Goal: Task Accomplishment & Management: Manage account settings

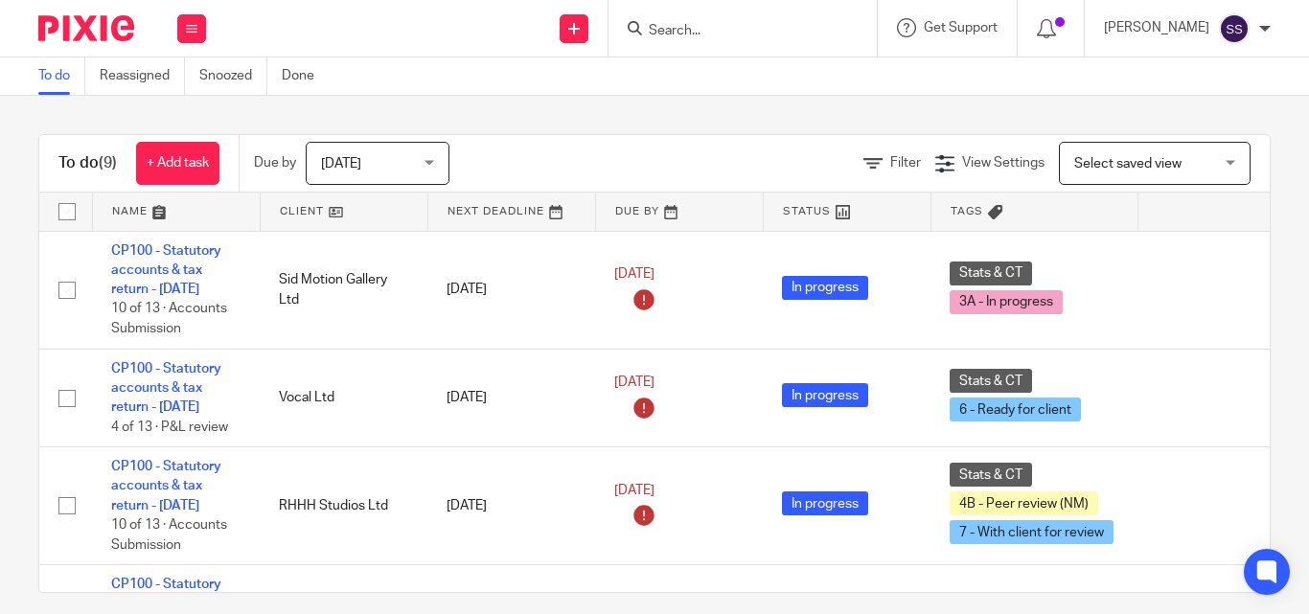
click at [725, 32] on input "Search" at bounding box center [733, 31] width 172 height 17
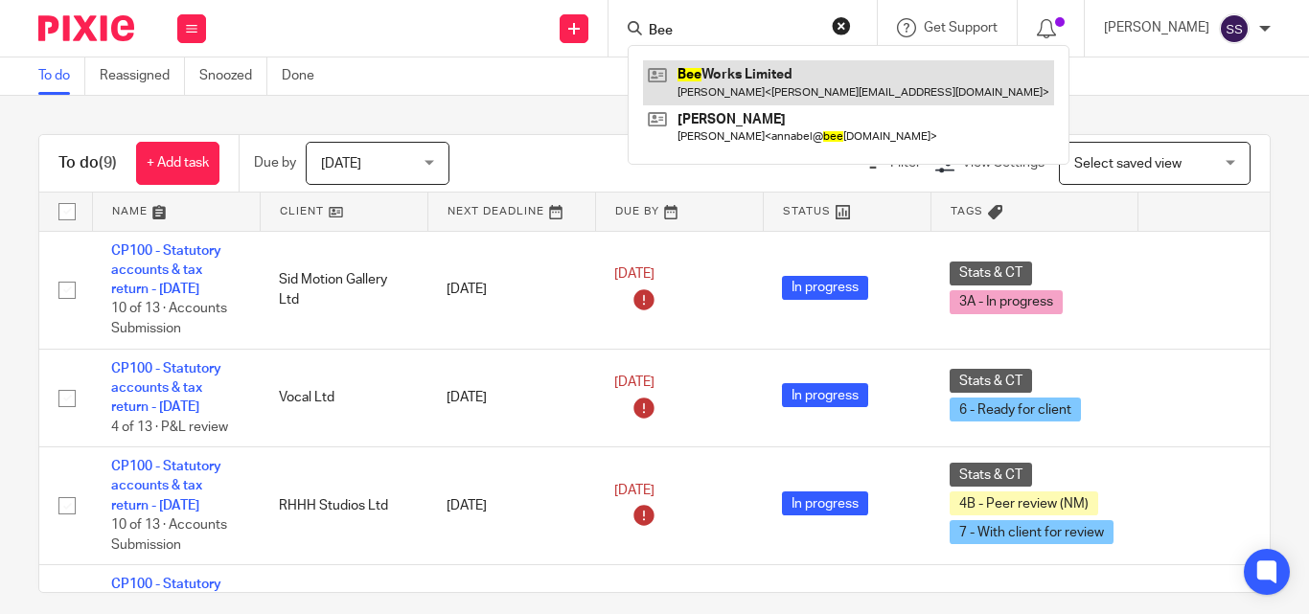
type input "Bee"
click at [740, 80] on link at bounding box center [848, 82] width 411 height 44
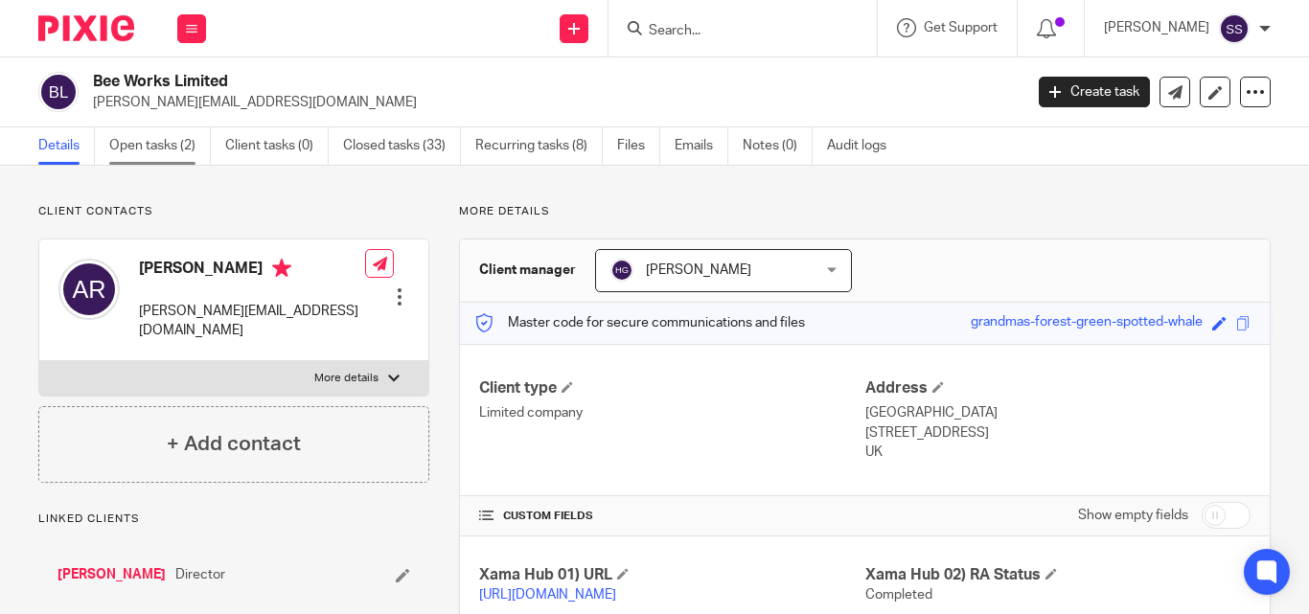
click at [171, 140] on link "Open tasks (2)" at bounding box center [160, 145] width 102 height 37
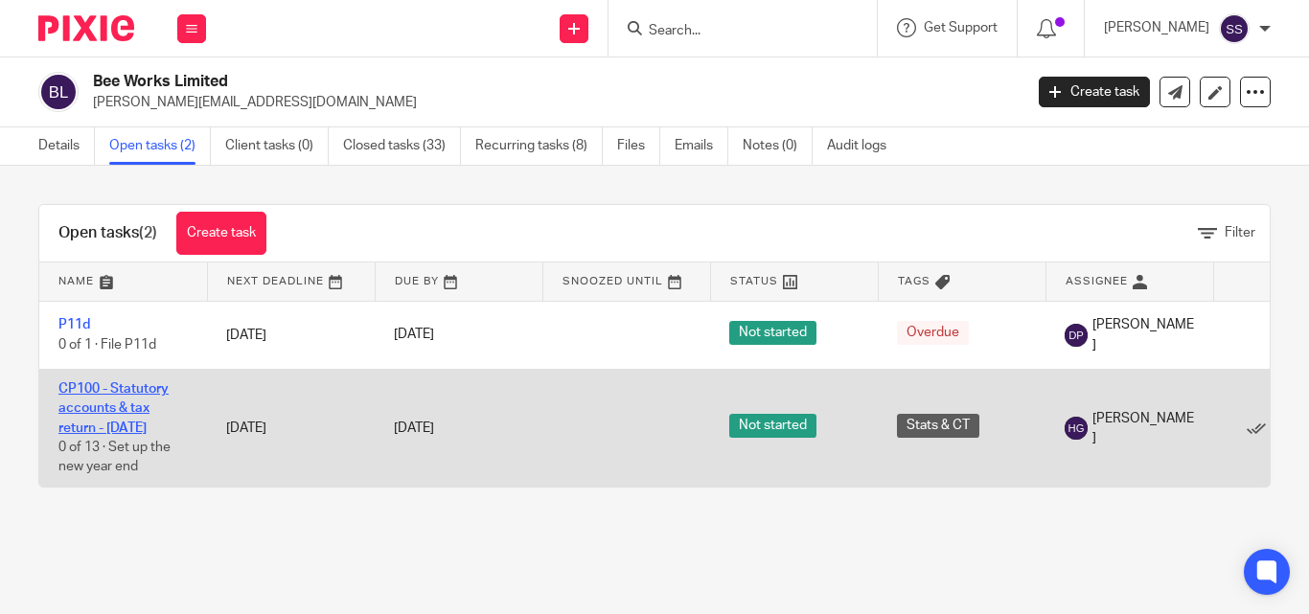
click at [139, 393] on link "CP100 - Statutory accounts & tax return - [DATE]" at bounding box center [113, 408] width 110 height 53
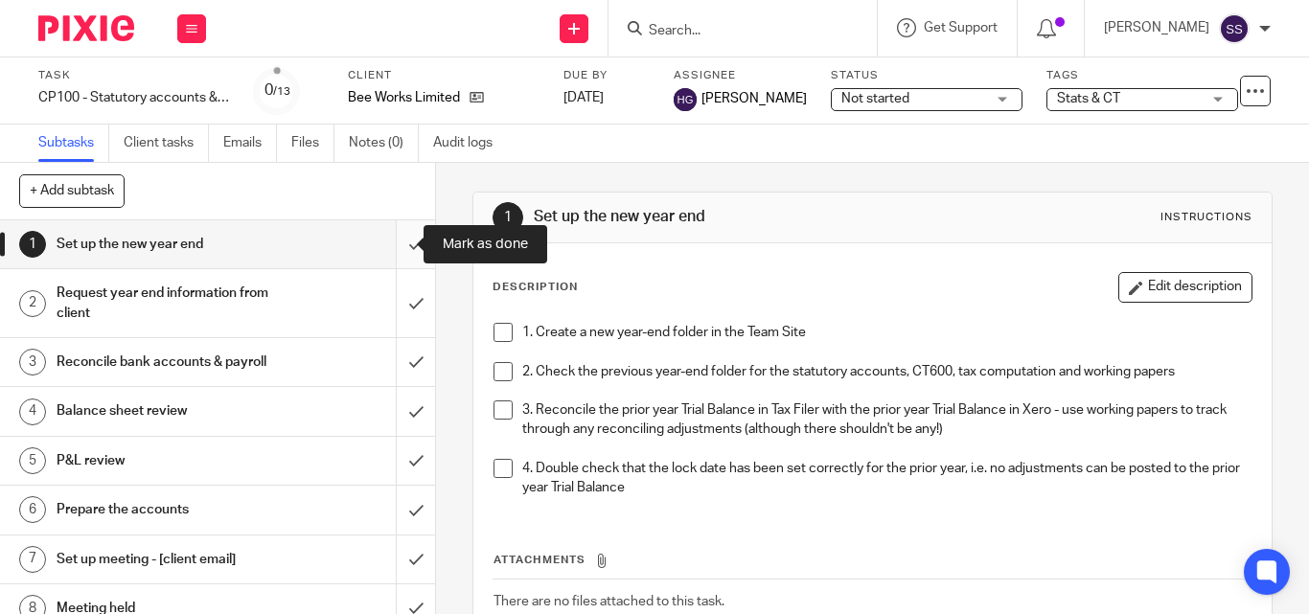
click at [394, 244] on input "submit" at bounding box center [217, 244] width 435 height 48
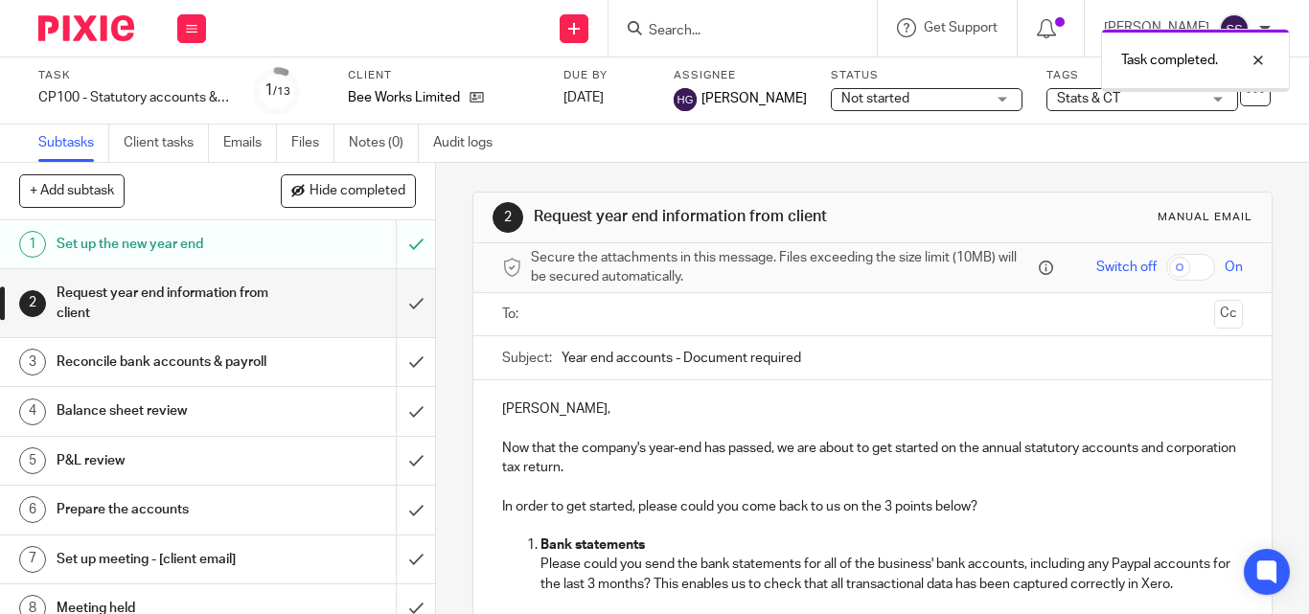
click at [140, 369] on h1 "Reconcile bank accounts & payroll" at bounding box center [164, 362] width 214 height 29
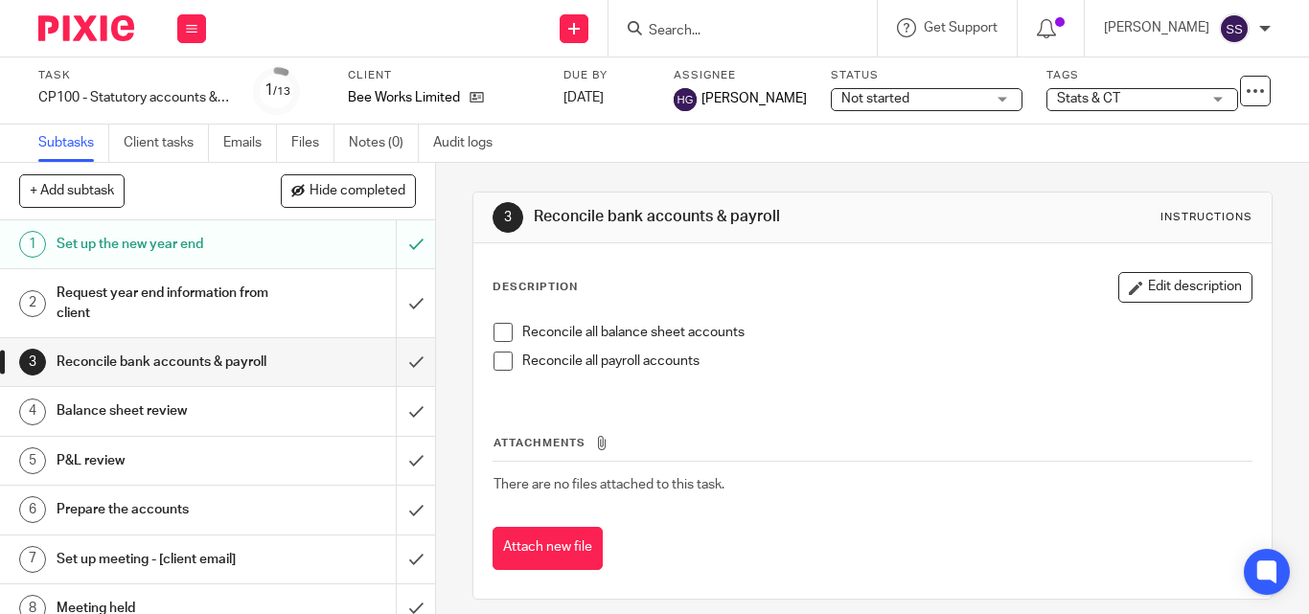
drag, startPoint x: 491, startPoint y: 337, endPoint x: 491, endPoint y: 353, distance: 15.3
click at [493, 336] on span at bounding box center [502, 332] width 19 height 19
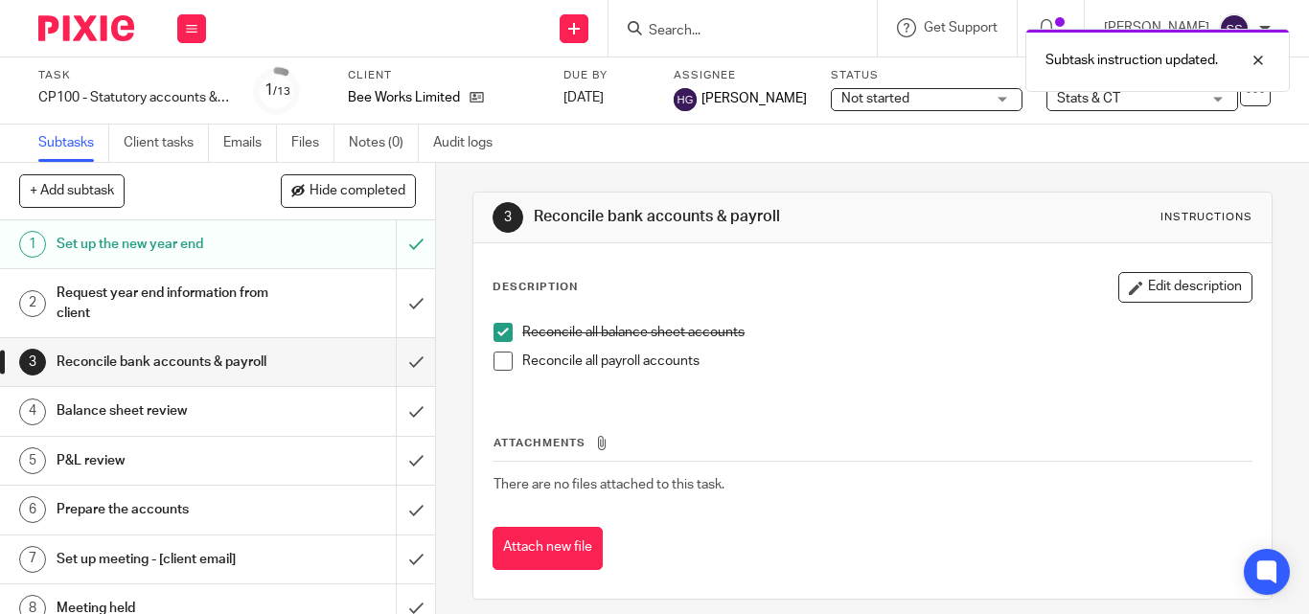
click at [493, 353] on span at bounding box center [502, 361] width 19 height 19
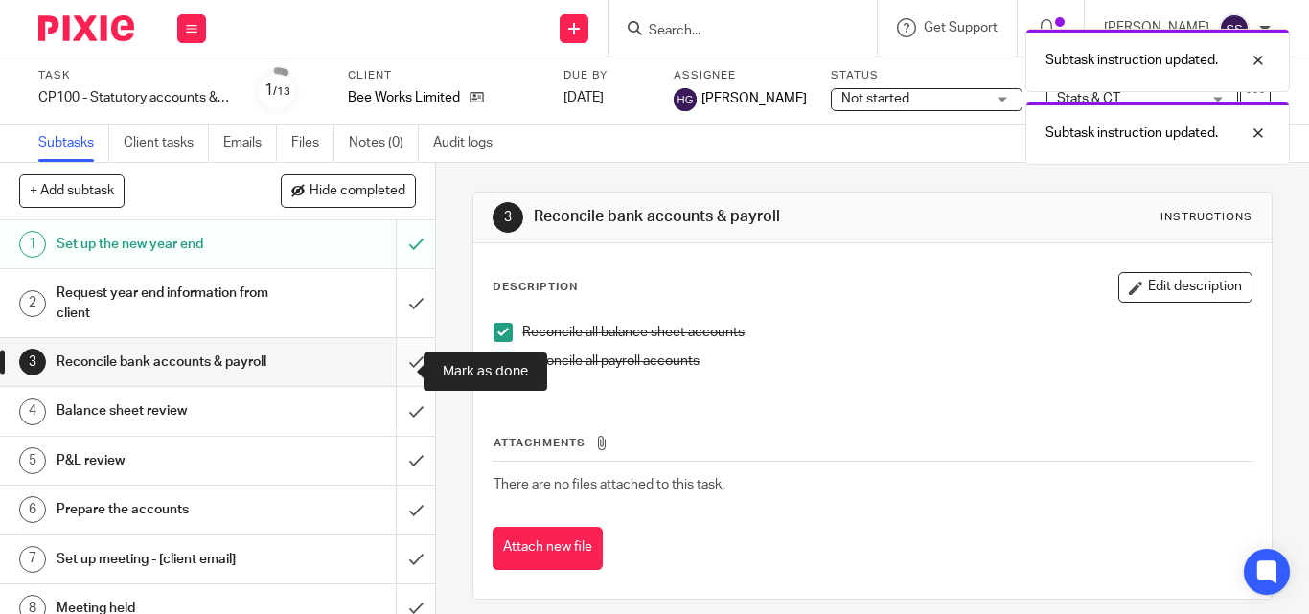
click at [391, 376] on input "submit" at bounding box center [217, 362] width 435 height 48
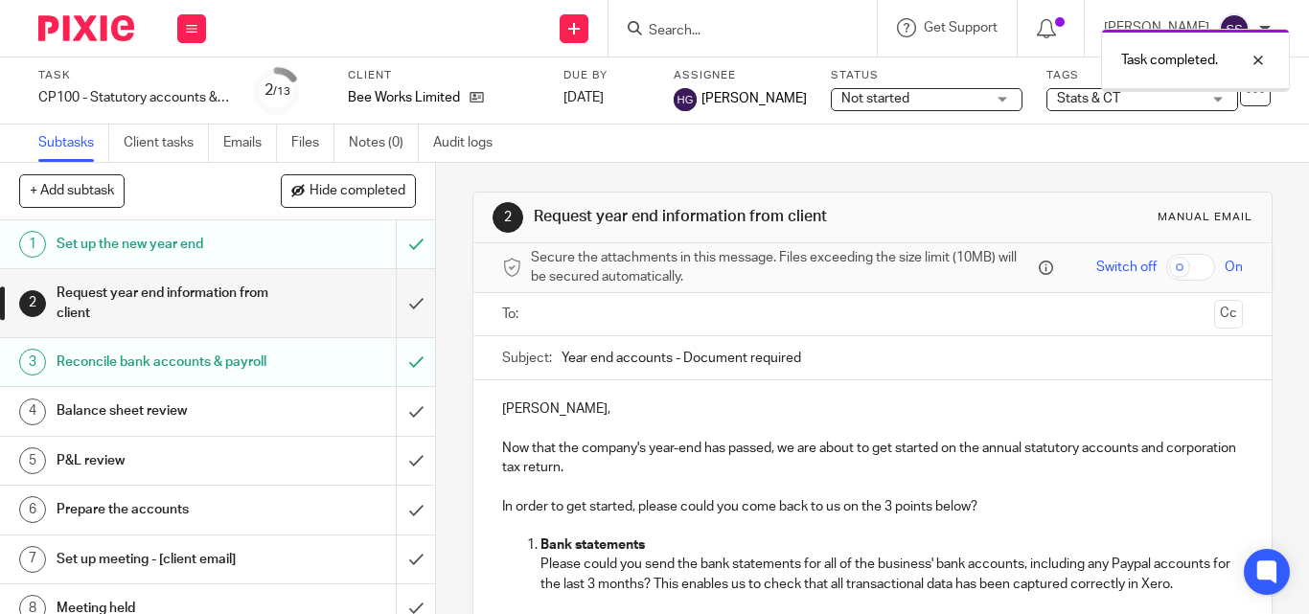
click at [156, 425] on h1 "Balance sheet review" at bounding box center [164, 411] width 214 height 29
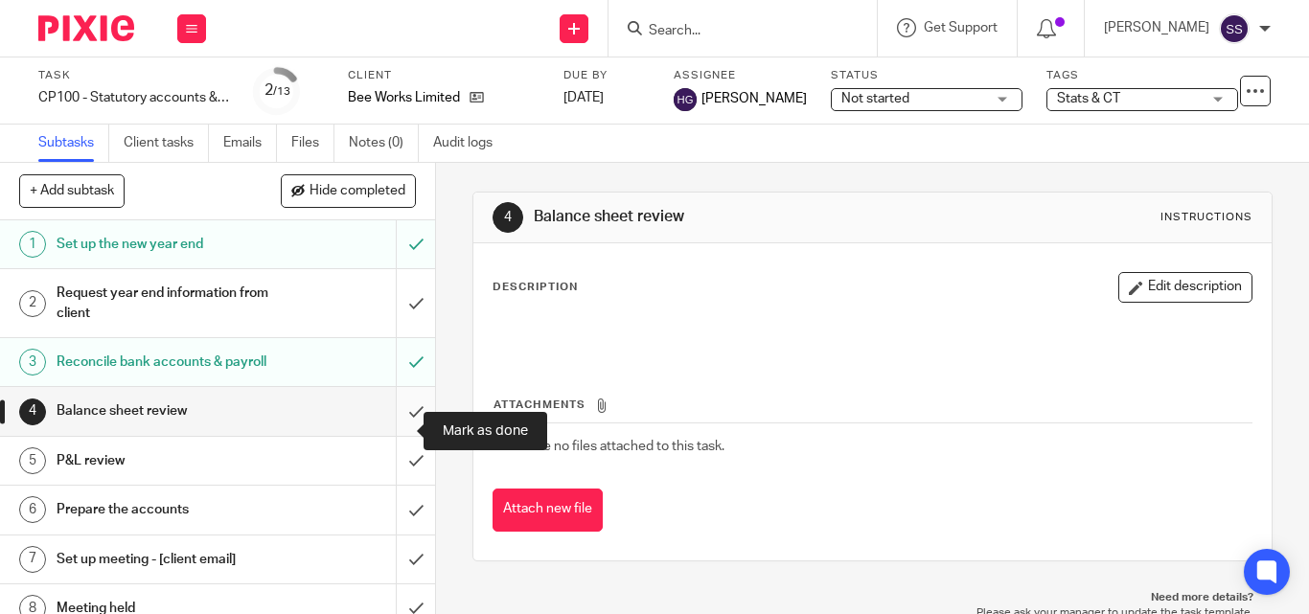
click at [393, 429] on input "submit" at bounding box center [217, 411] width 435 height 48
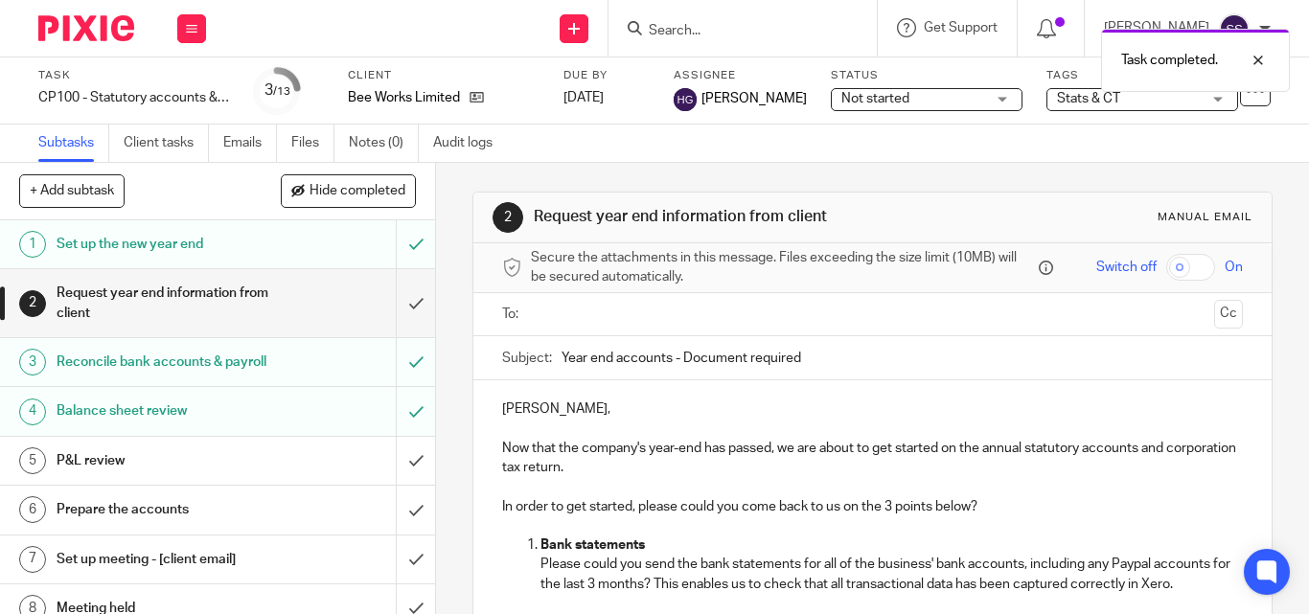
click at [913, 92] on span "Not started" at bounding box center [913, 99] width 144 height 20
click at [712, 161] on div "Subtasks Client tasks Emails Files Notes (0) Audit logs" at bounding box center [654, 144] width 1309 height 38
click at [1102, 92] on span "Stats & CT" at bounding box center [1088, 98] width 63 height 13
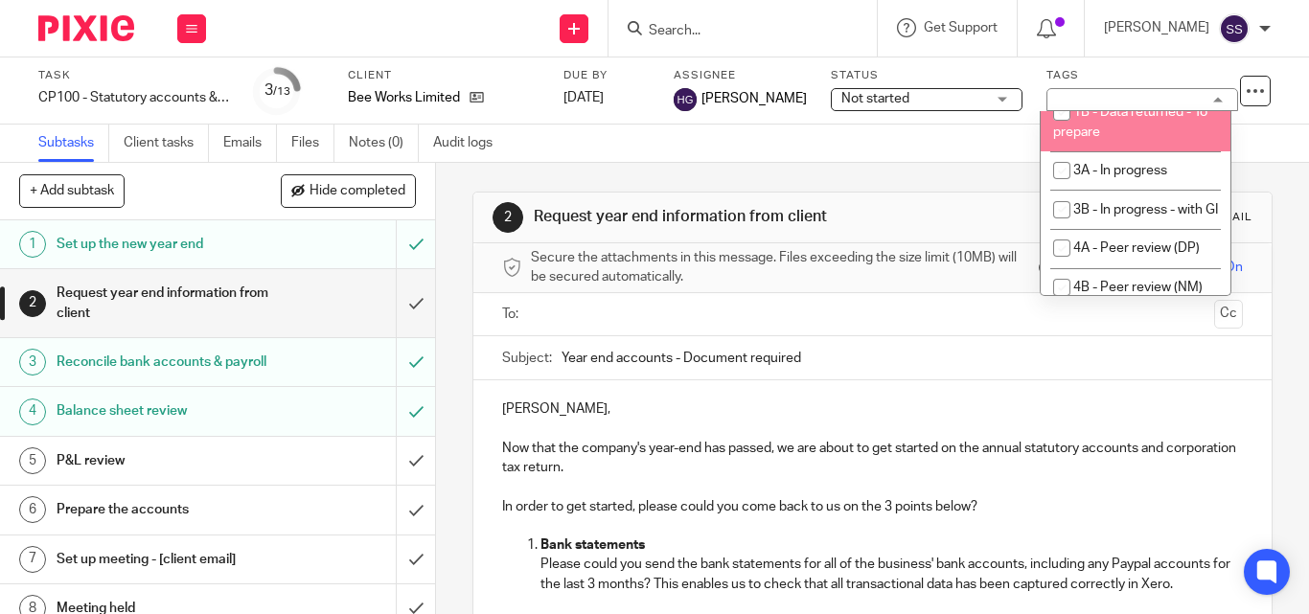
scroll to position [192, 0]
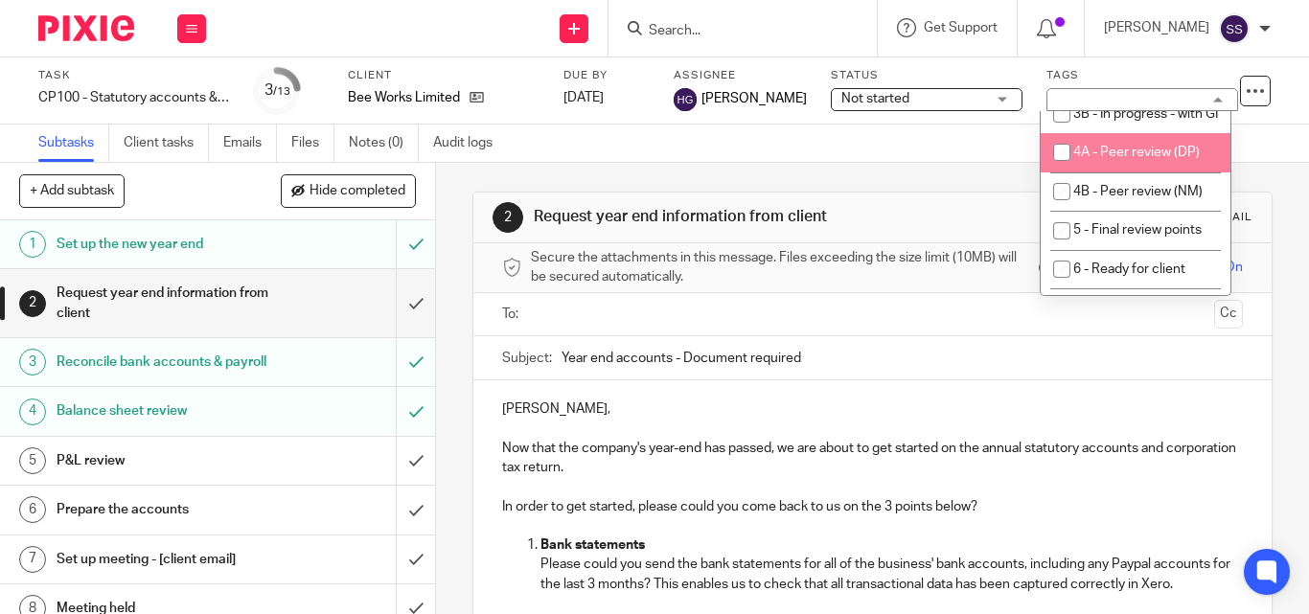
click at [1062, 171] on input "checkbox" at bounding box center [1061, 152] width 36 height 36
checkbox input "true"
click at [909, 103] on span "Not started" at bounding box center [913, 99] width 144 height 20
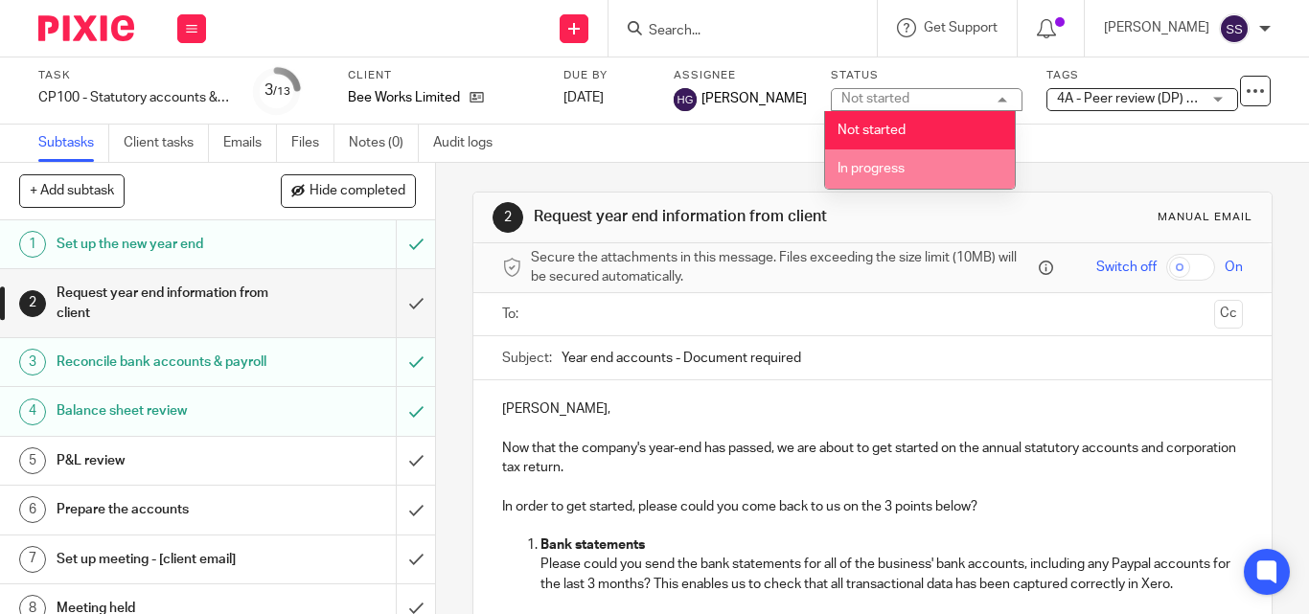
click at [876, 167] on span "In progress" at bounding box center [870, 168] width 67 height 13
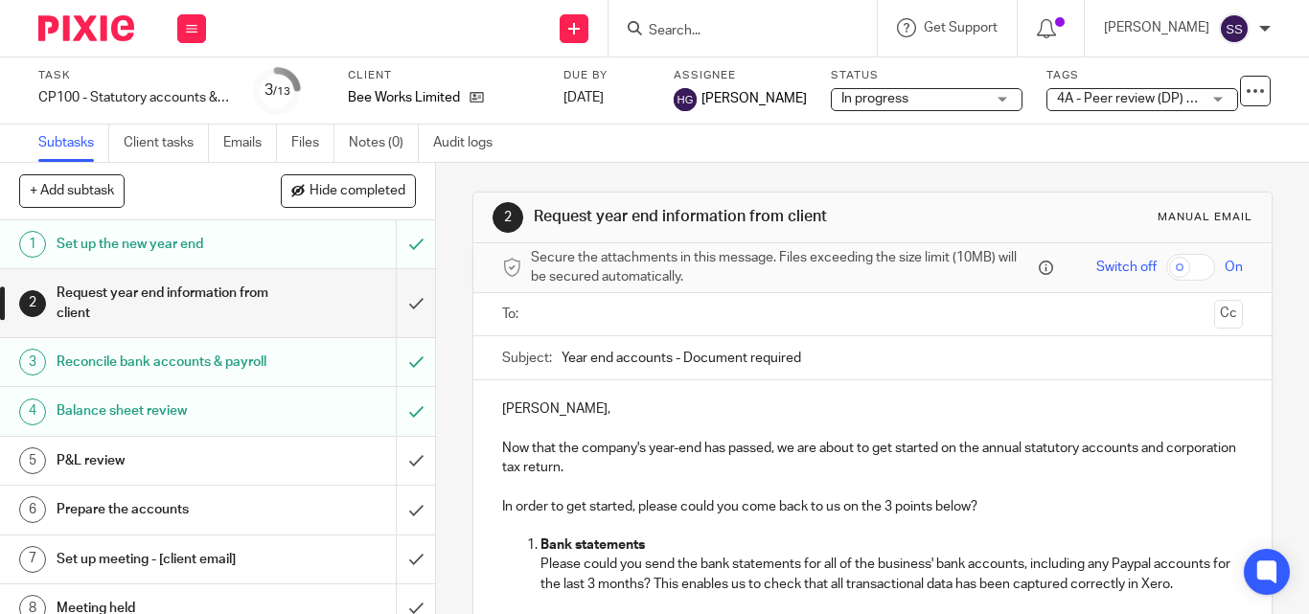
click at [849, 162] on div "Subtasks Client tasks Emails Files Notes (0) Audit logs" at bounding box center [654, 144] width 1309 height 38
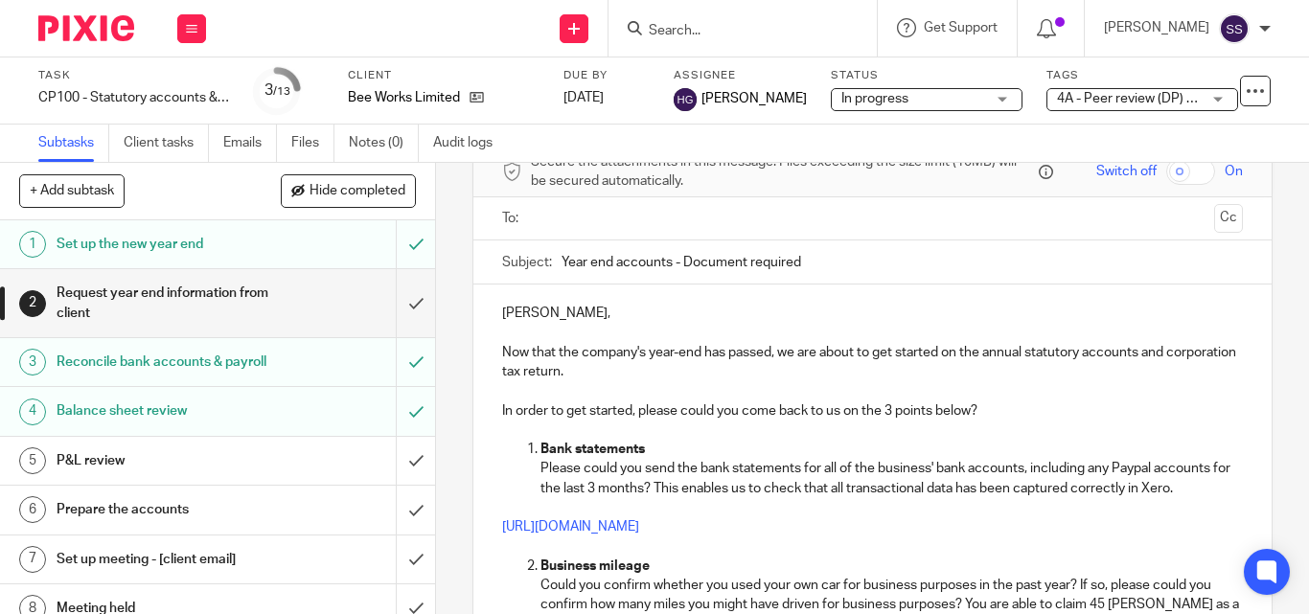
scroll to position [0, 0]
